Goal: Transaction & Acquisition: Download file/media

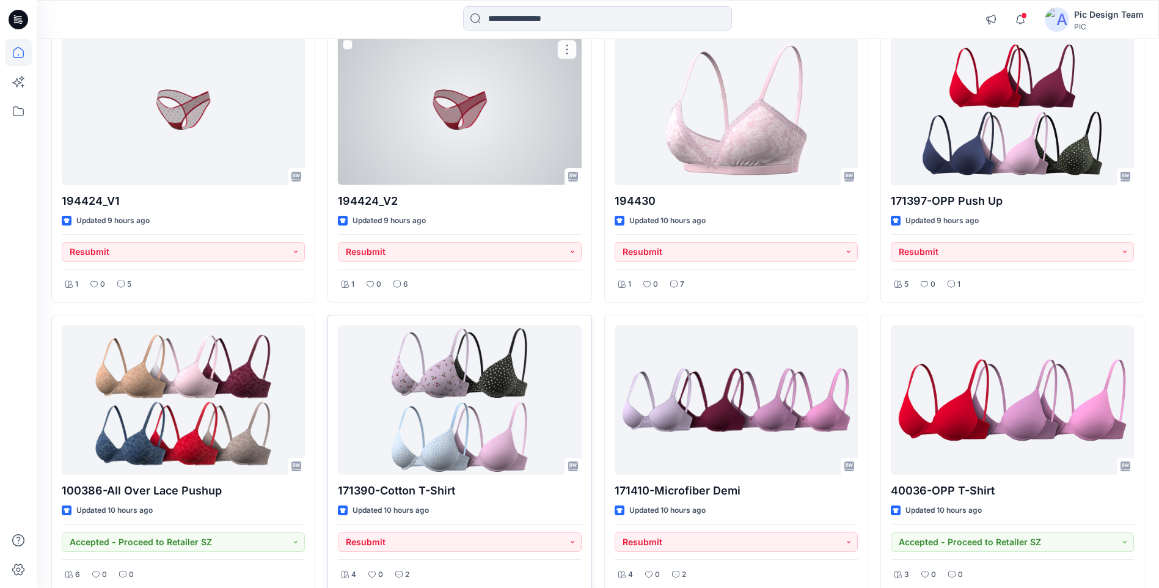
scroll to position [1039, 0]
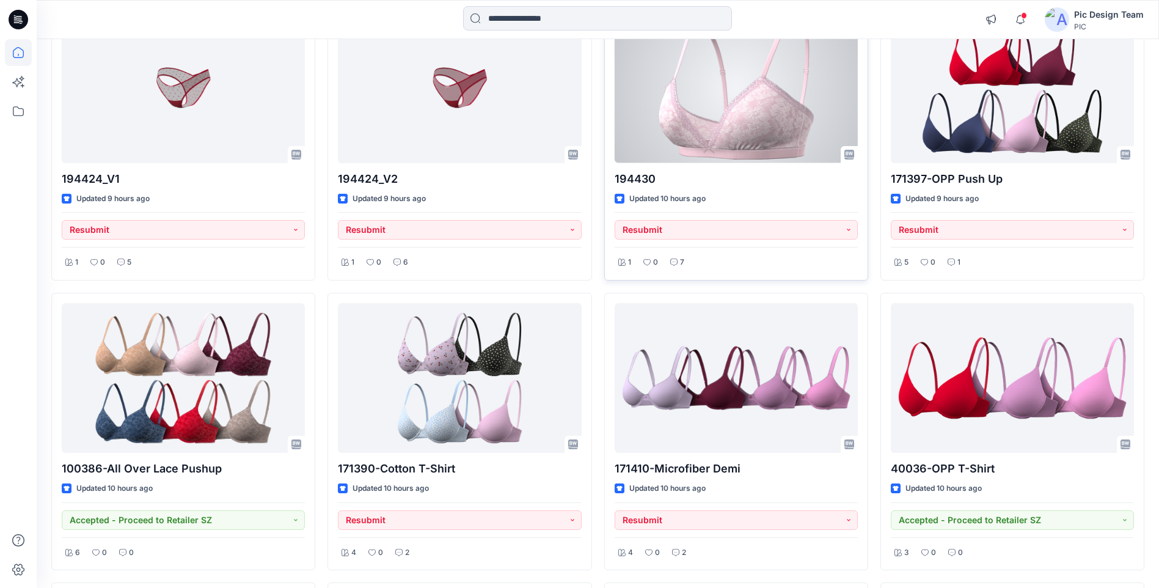
click at [673, 130] on div at bounding box center [736, 88] width 243 height 150
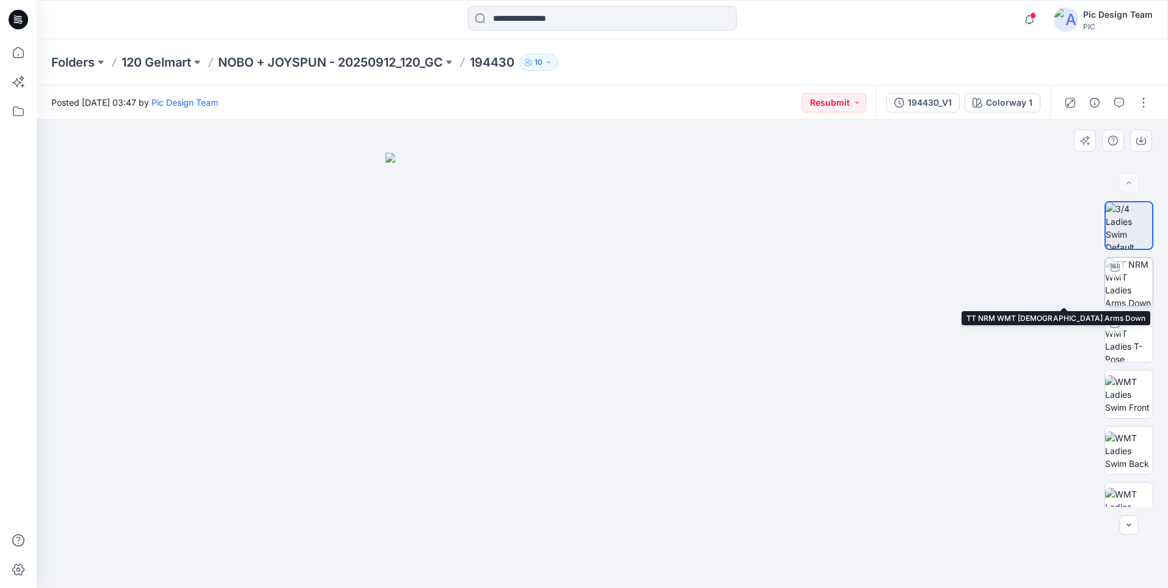
click at [1126, 286] on img at bounding box center [1129, 282] width 48 height 48
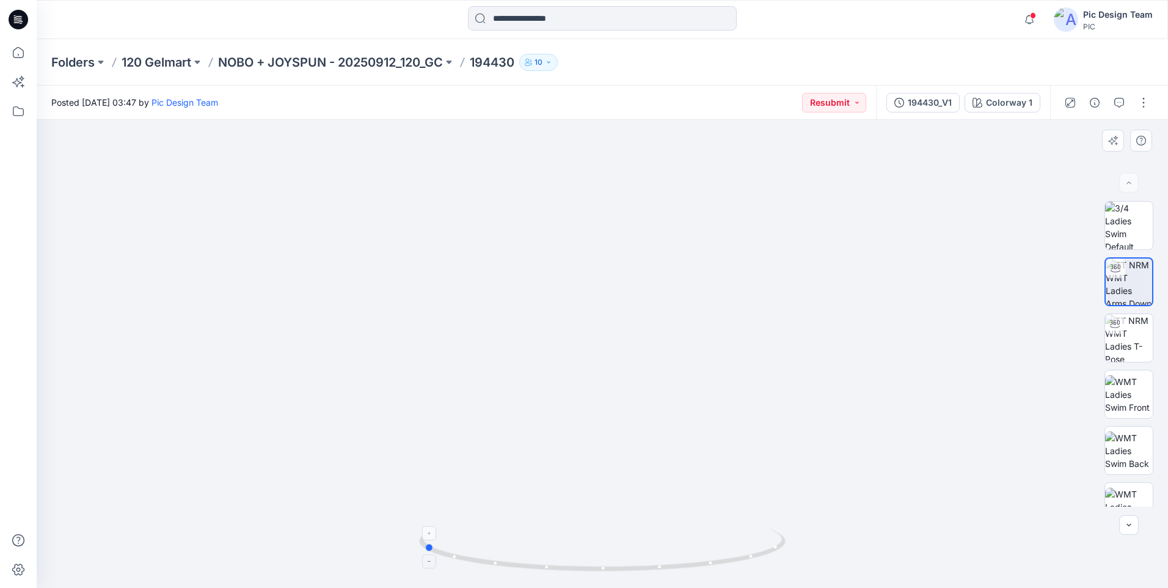
drag, startPoint x: 683, startPoint y: 562, endPoint x: 519, endPoint y: 556, distance: 163.9
click at [519, 556] on icon at bounding box center [604, 552] width 370 height 46
drag, startPoint x: 483, startPoint y: 561, endPoint x: 681, endPoint y: 566, distance: 198.1
click at [681, 566] on icon at bounding box center [604, 552] width 370 height 46
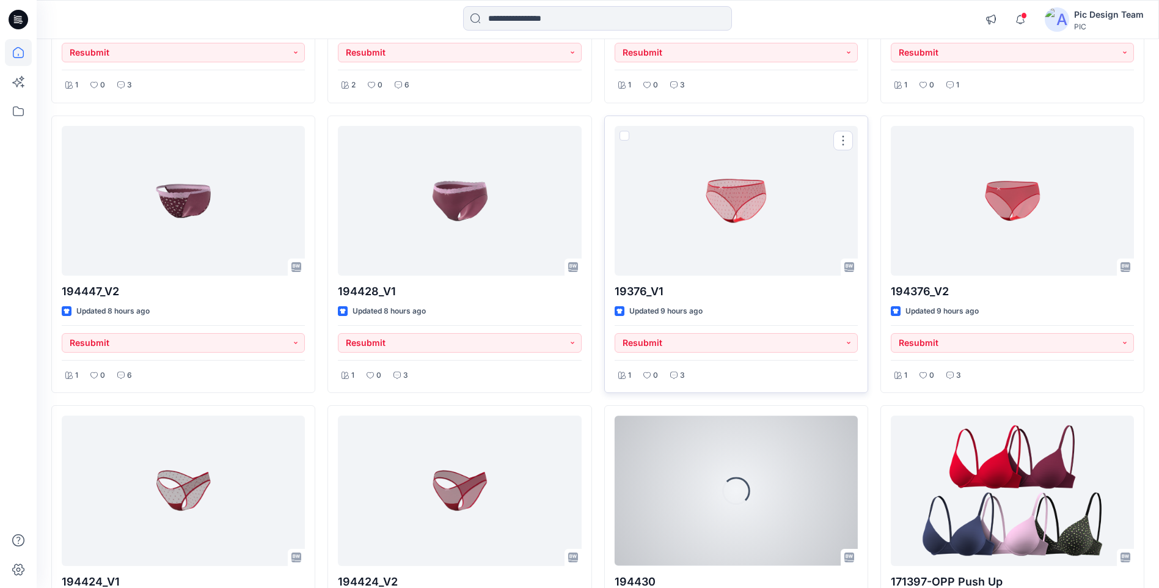
scroll to position [928, 0]
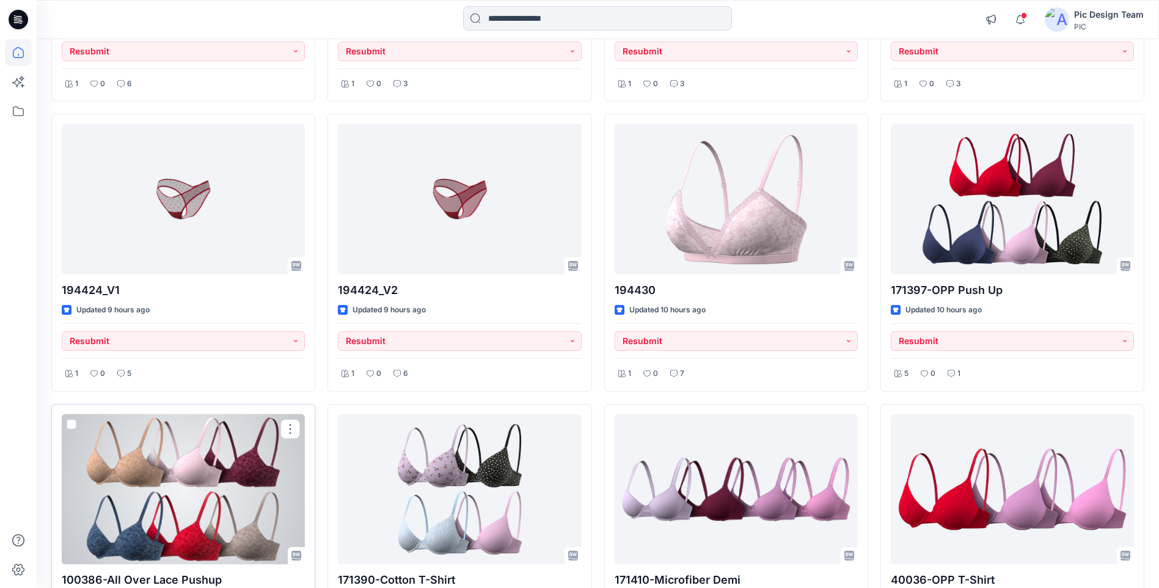
click at [150, 526] on div at bounding box center [183, 489] width 243 height 150
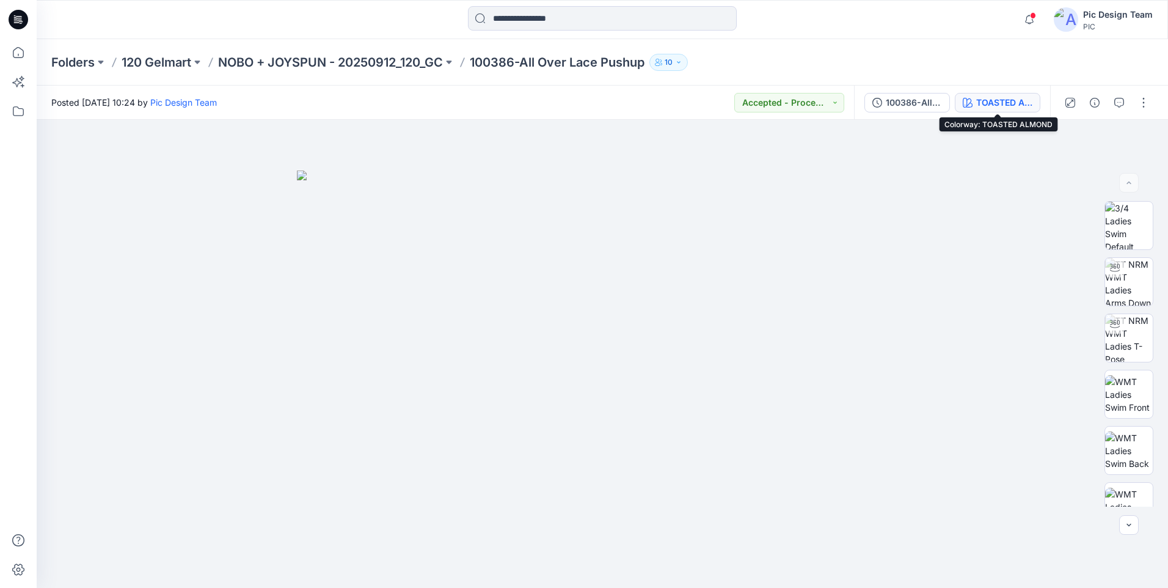
click at [1010, 106] on div "TOASTED ALMOND" at bounding box center [1005, 102] width 56 height 13
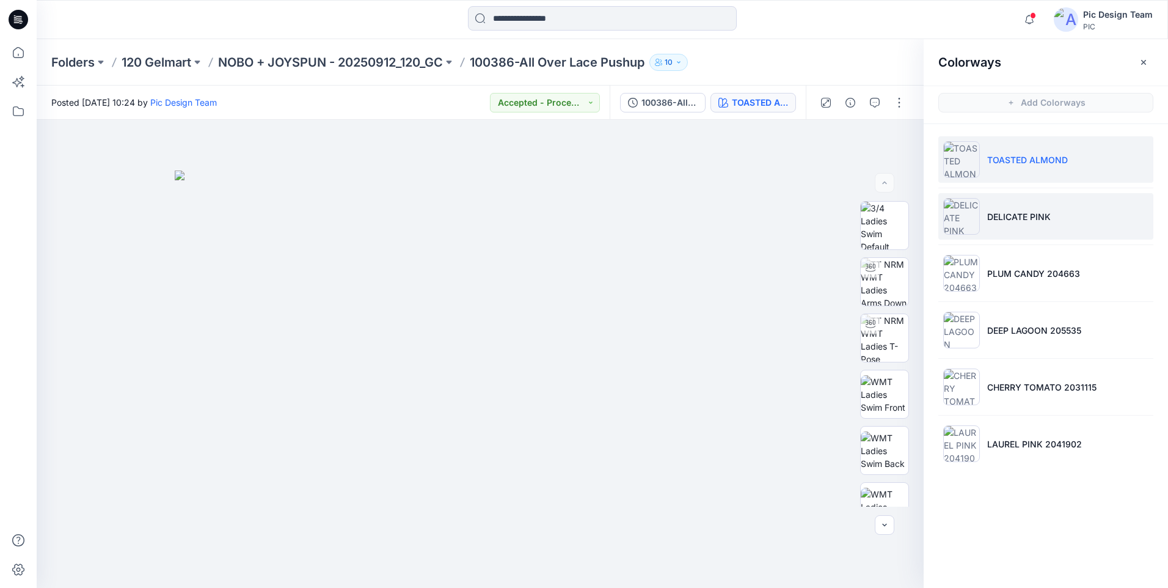
click at [1016, 198] on li "DELICATE PINK" at bounding box center [1046, 216] width 215 height 46
click at [1024, 214] on p "DELICATE PINK" at bounding box center [1020, 216] width 64 height 13
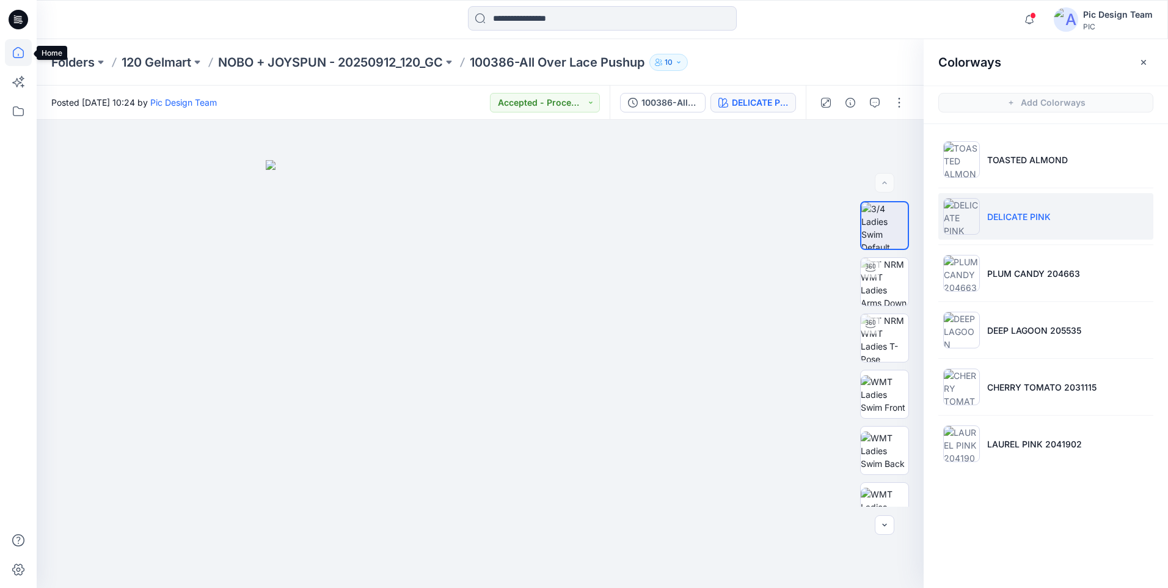
drag, startPoint x: 13, startPoint y: 56, endPoint x: 29, endPoint y: 53, distance: 15.7
click at [13, 56] on icon at bounding box center [18, 52] width 11 height 11
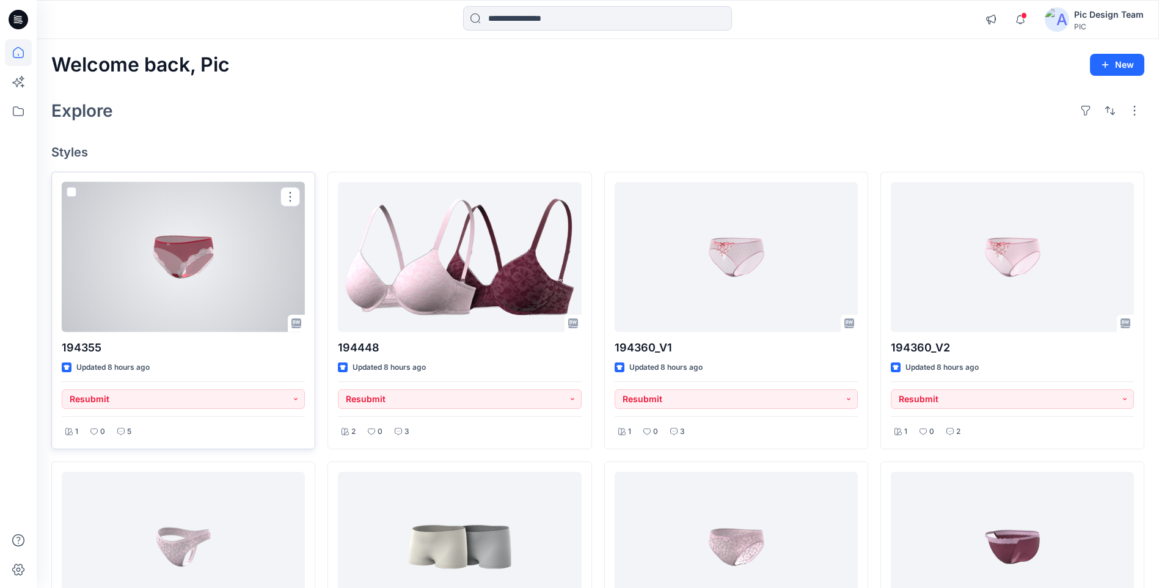
drag, startPoint x: 205, startPoint y: 286, endPoint x: 306, endPoint y: 271, distance: 101.4
click at [205, 285] on div at bounding box center [183, 257] width 243 height 150
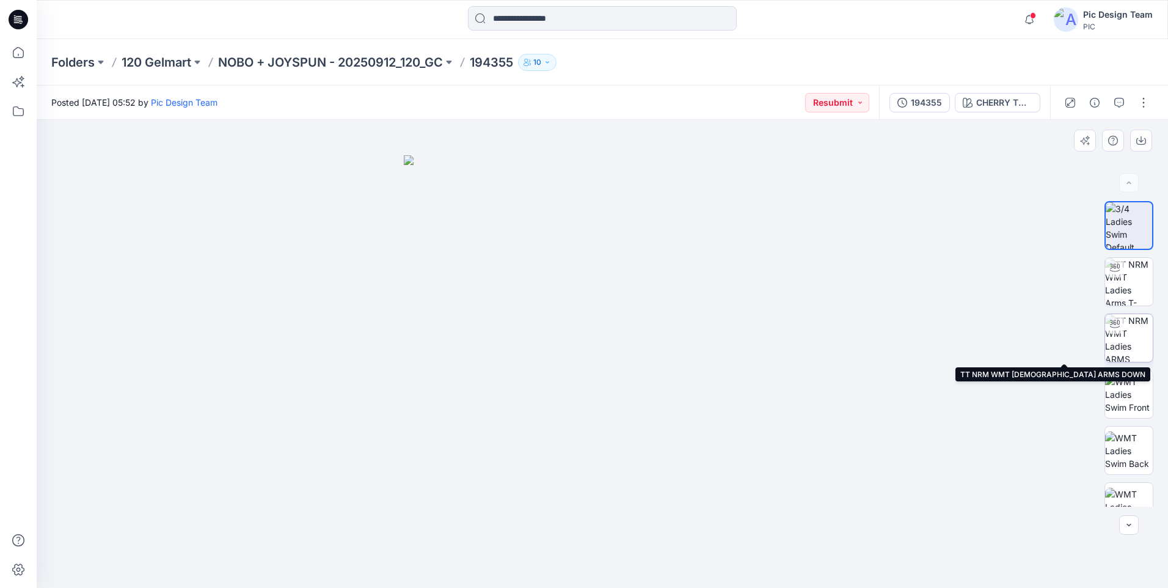
click at [1129, 342] on img at bounding box center [1129, 338] width 48 height 48
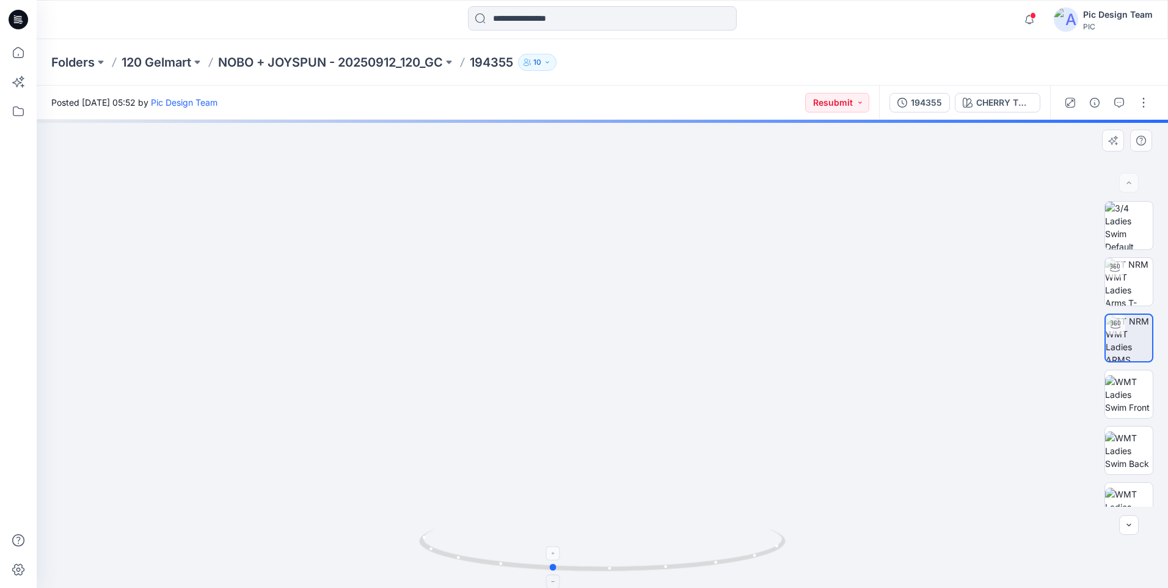
drag, startPoint x: 771, startPoint y: 549, endPoint x: 728, endPoint y: 538, distance: 44.0
click at [720, 555] on icon at bounding box center [604, 552] width 370 height 46
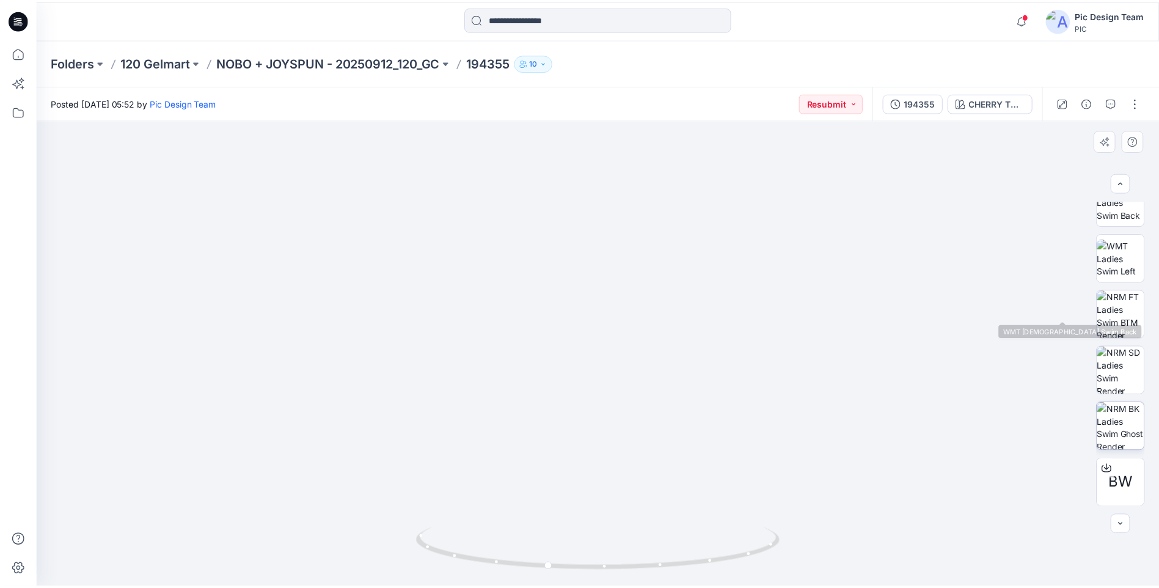
scroll to position [249, 0]
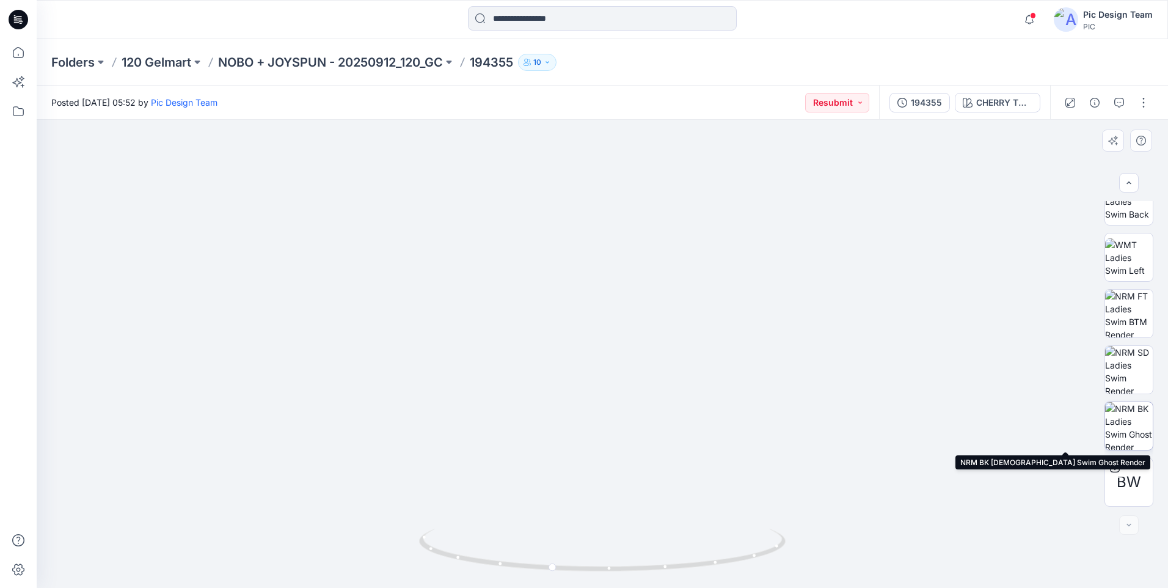
click at [1123, 431] on img at bounding box center [1129, 426] width 48 height 48
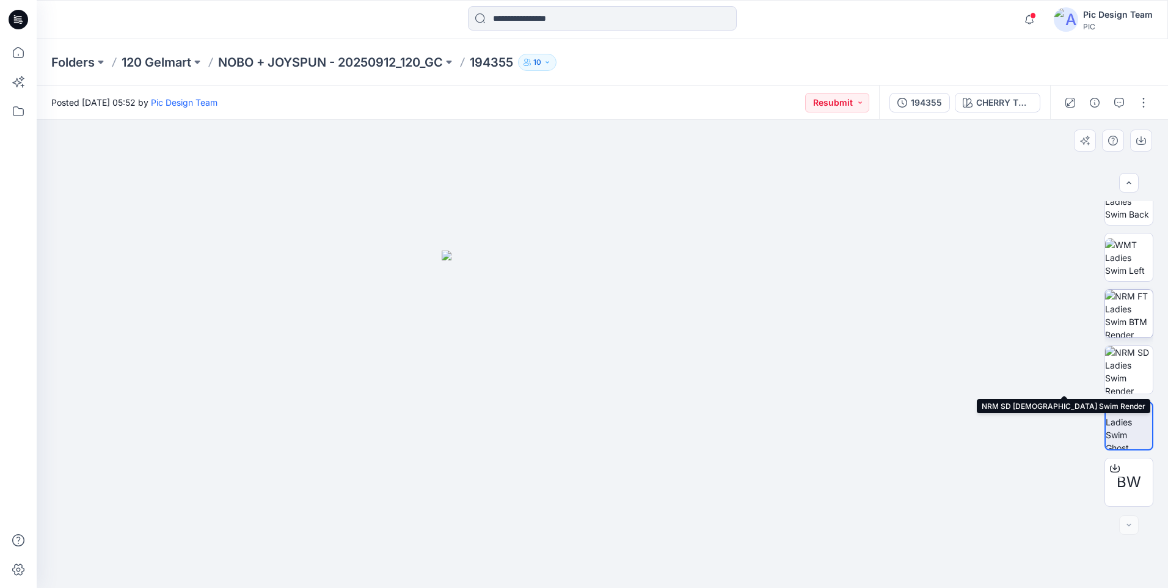
click at [1138, 322] on img at bounding box center [1129, 314] width 48 height 48
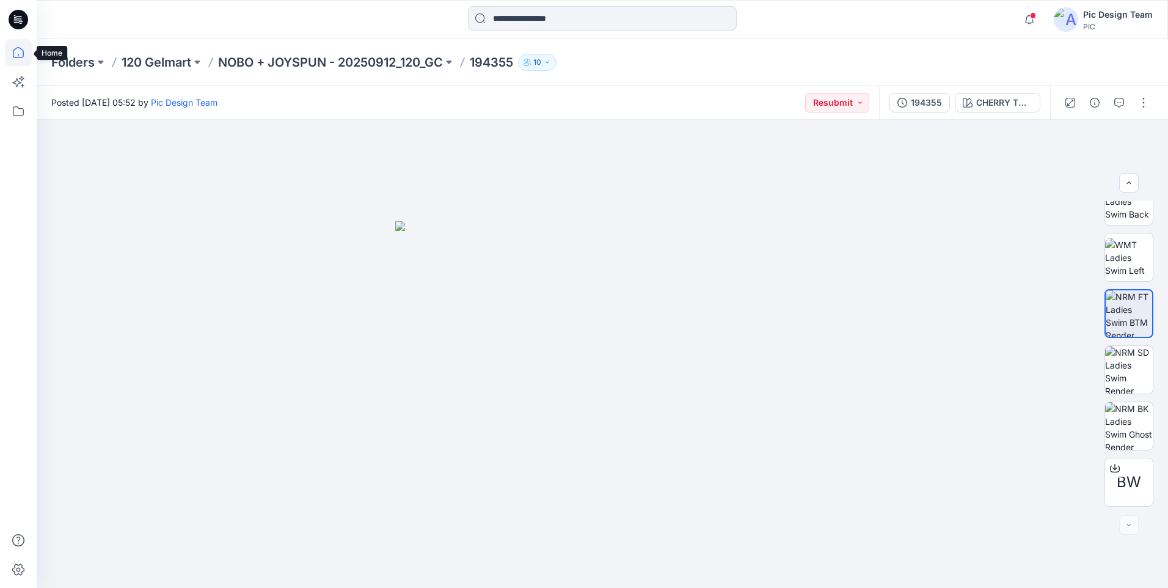
click at [9, 53] on icon at bounding box center [18, 52] width 27 height 27
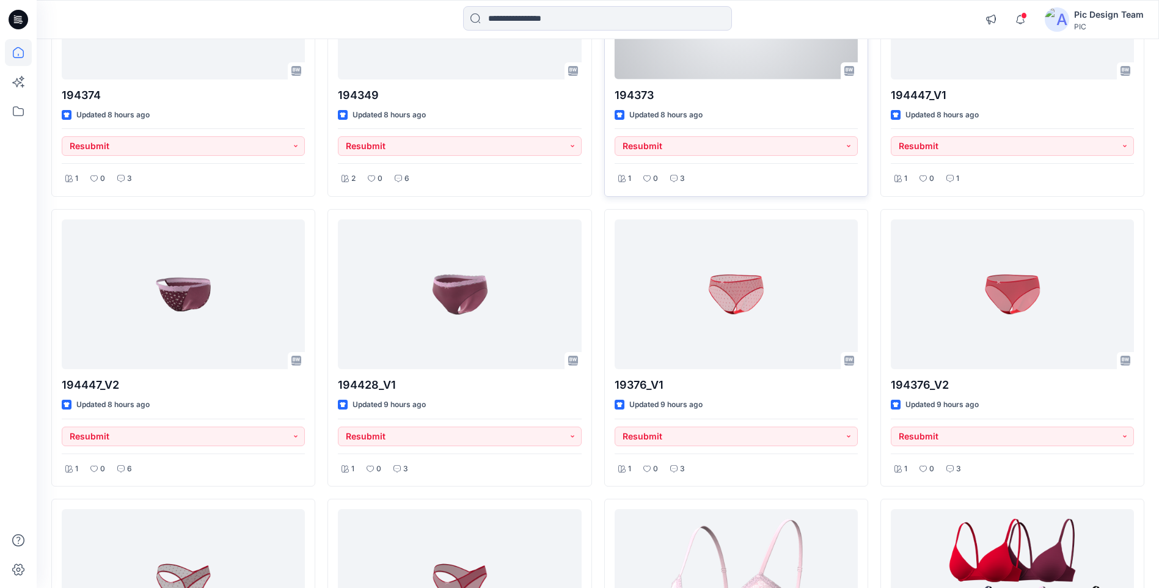
scroll to position [550, 0]
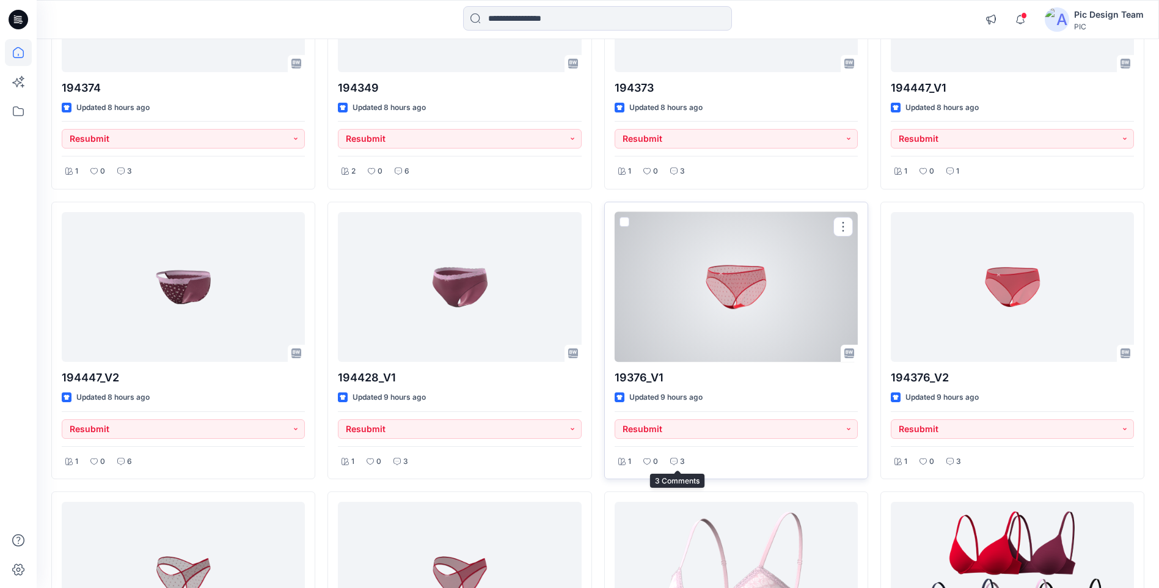
click at [676, 460] on icon at bounding box center [673, 461] width 7 height 7
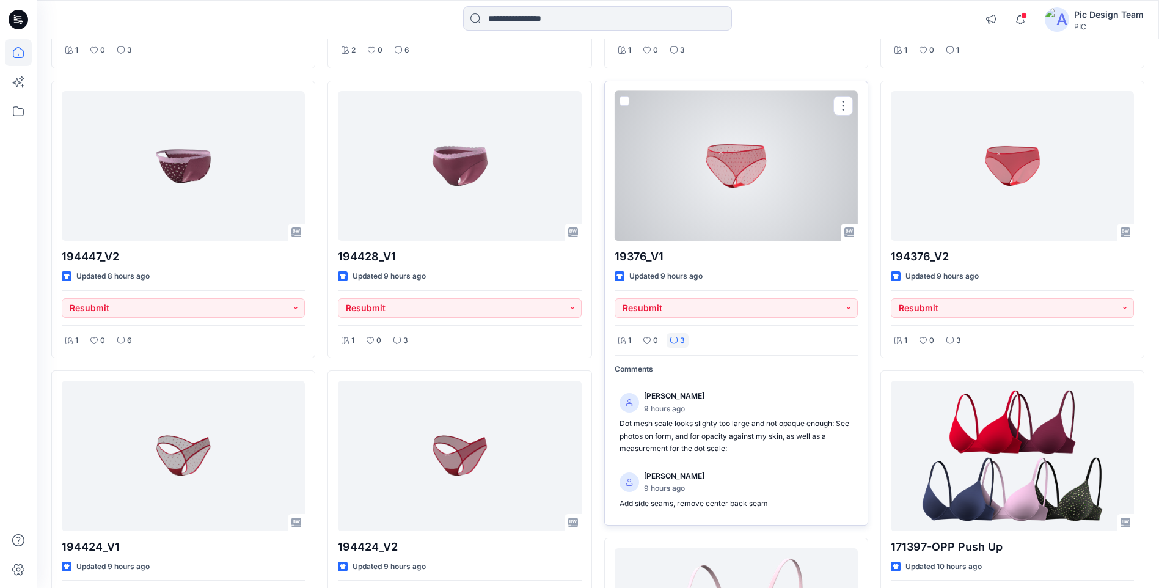
scroll to position [611, 0]
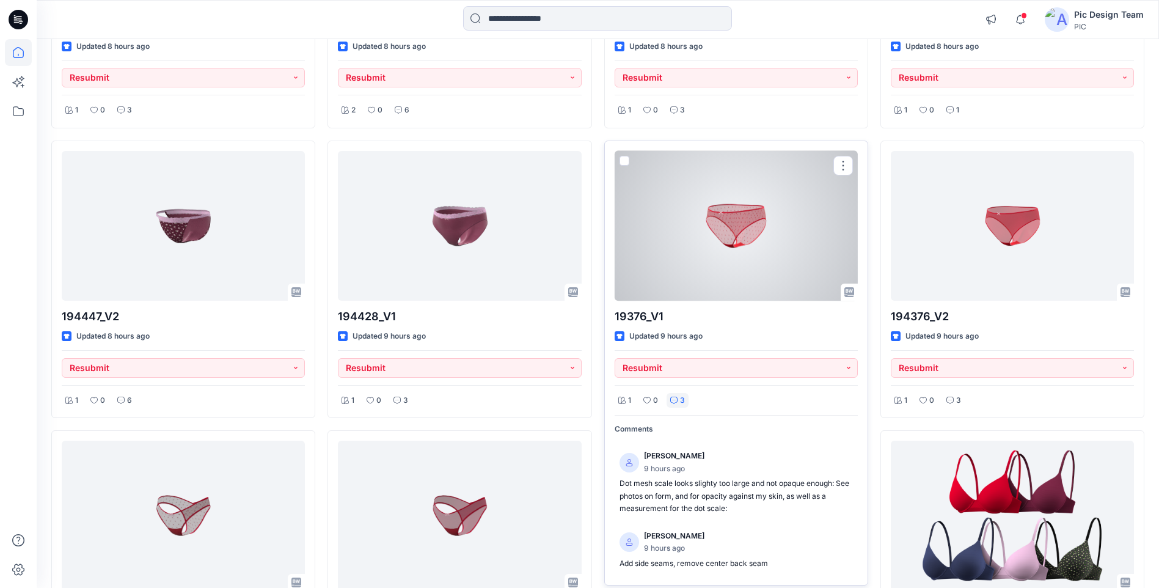
click at [698, 215] on div at bounding box center [736, 226] width 243 height 150
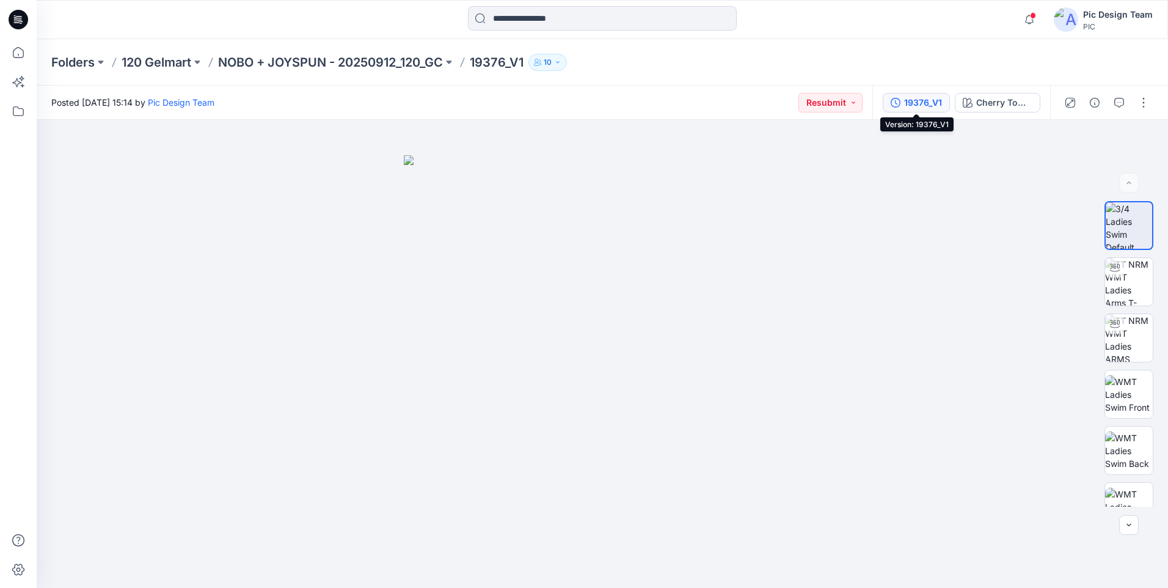
click at [904, 107] on div "19376_V1" at bounding box center [923, 102] width 38 height 13
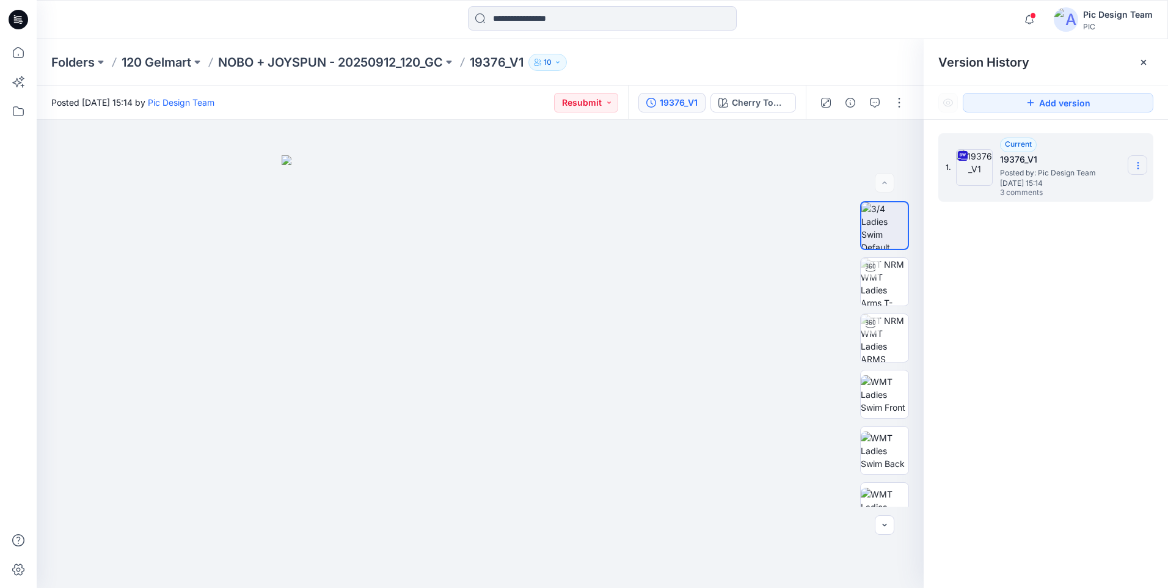
click at [1136, 167] on icon at bounding box center [1139, 166] width 10 height 10
click at [1094, 188] on span "Download Source BW File" at bounding box center [1076, 189] width 103 height 15
click at [871, 102] on icon "button" at bounding box center [875, 103] width 10 height 10
